Goal: Book appointment/travel/reservation

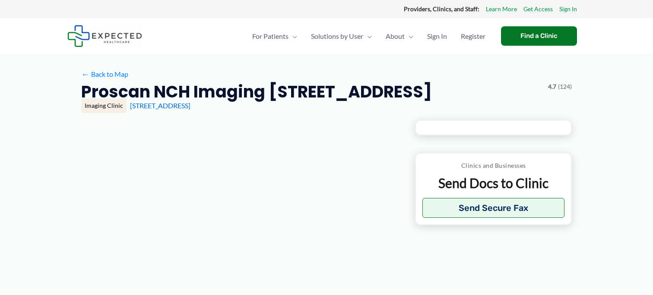
type input "**********"
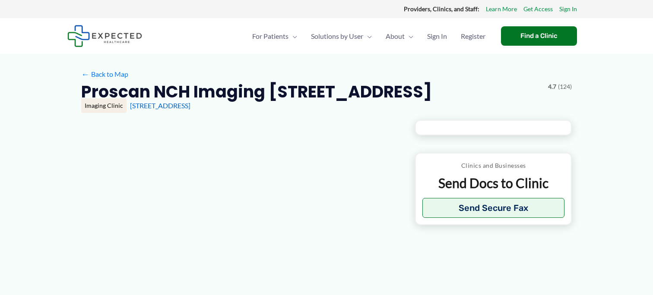
type input "**********"
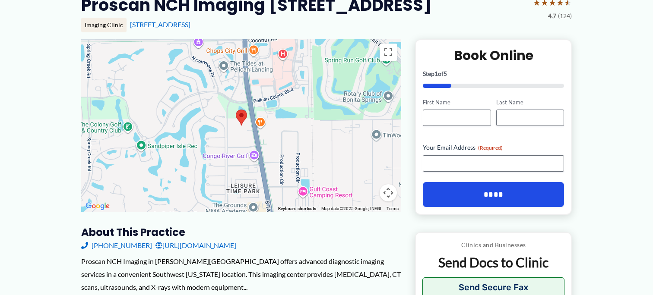
scroll to position [87, 0]
